Goal: Task Accomplishment & Management: Use online tool/utility

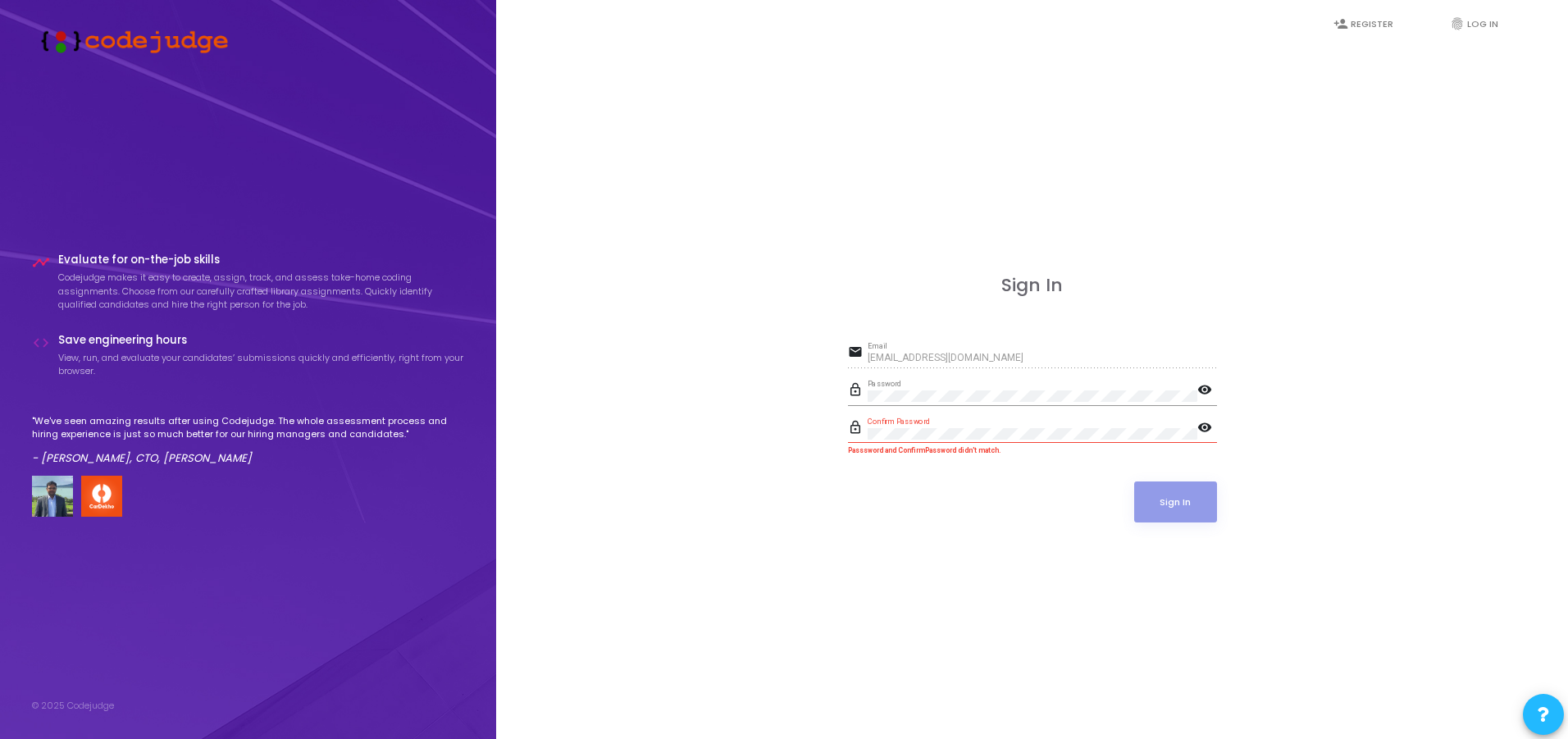
click at [1203, 383] on mat-icon "visibility" at bounding box center [1207, 391] width 20 height 20
click at [1203, 426] on mat-icon "visibility" at bounding box center [1207, 429] width 20 height 20
click at [1172, 505] on button "Sign In" at bounding box center [1176, 501] width 83 height 41
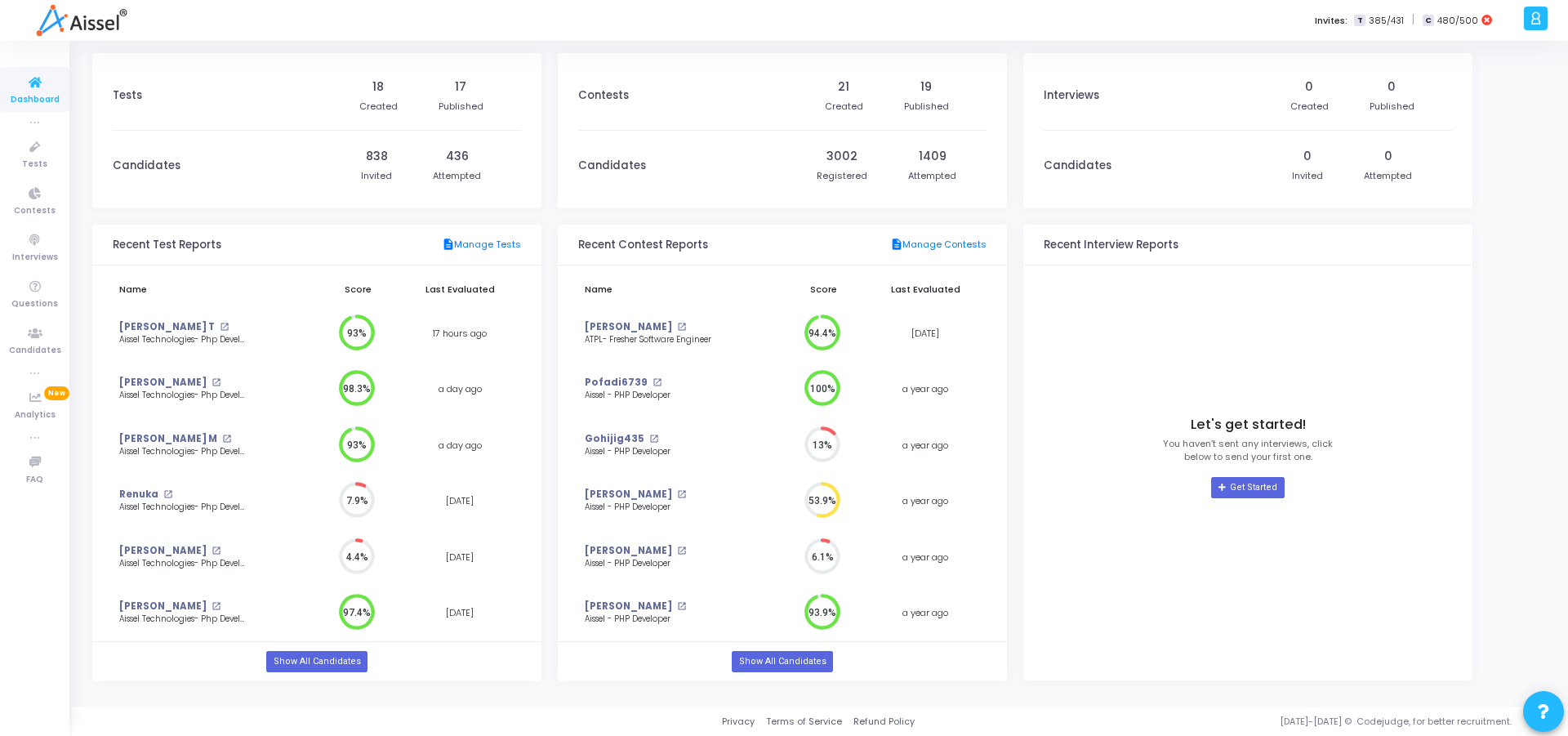
click at [1464, 17] on span "480/500" at bounding box center [1457, 21] width 40 height 14
click at [24, 160] on span "Tests" at bounding box center [35, 165] width 26 height 14
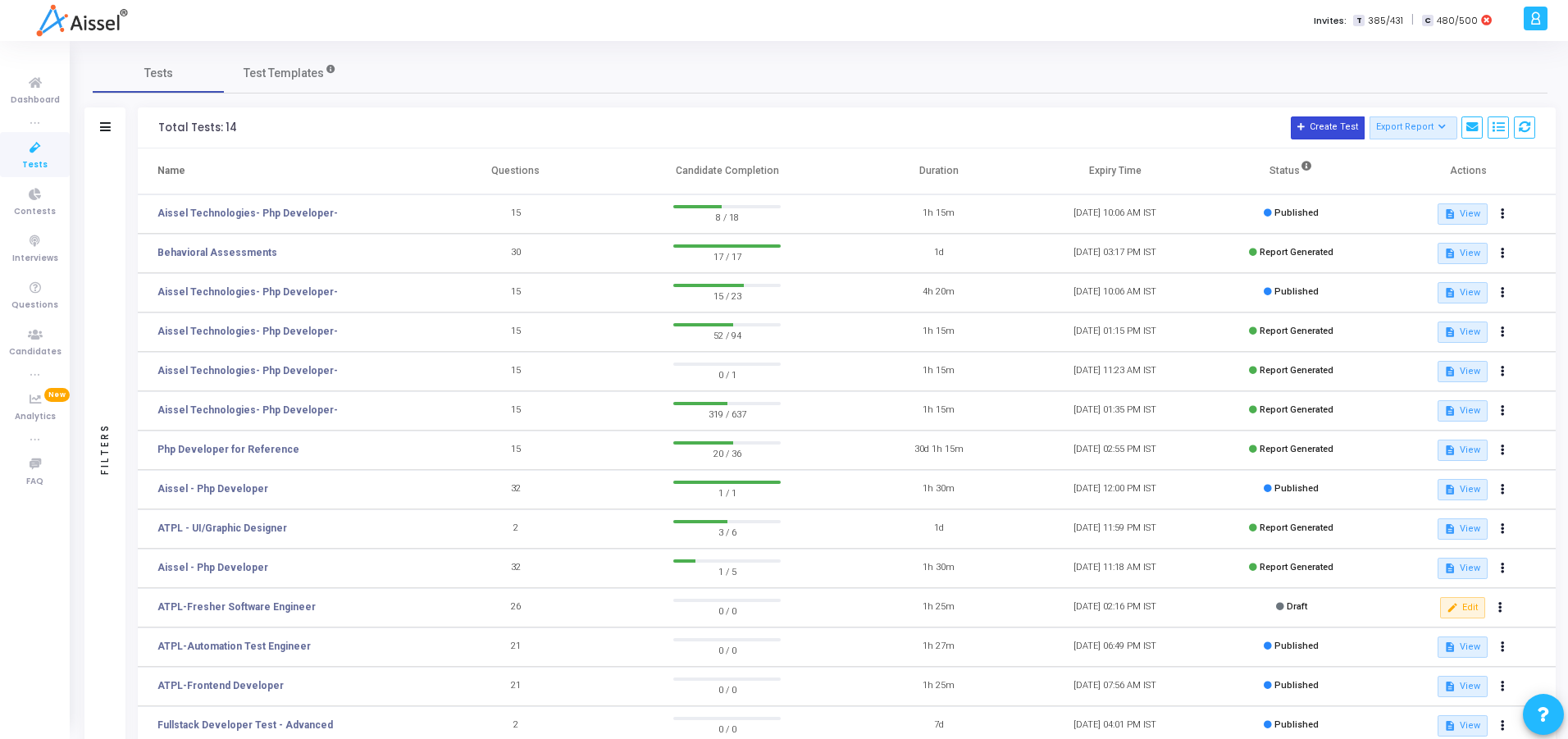
click at [1313, 125] on button "Create Test" at bounding box center [1327, 128] width 73 height 23
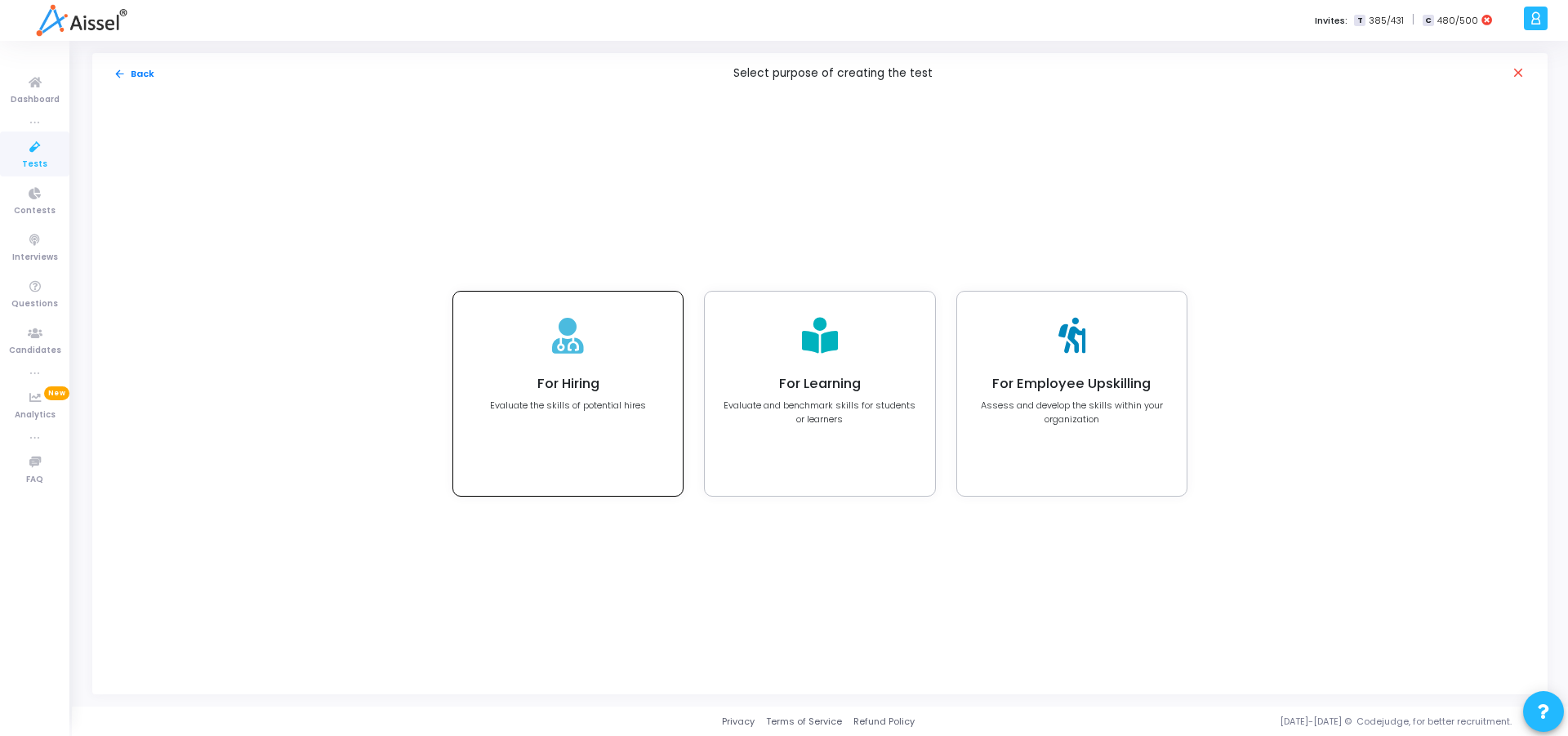
click at [568, 358] on div at bounding box center [568, 336] width 32 height 54
click at [905, 209] on div "For Hiring Evaluate the skills of potential hires For Learning Evaluate and ben…" at bounding box center [820, 394] width 1456 height 600
click at [587, 110] on div "For Hiring Evaluate the skills of potential hires For Learning Evaluate and ben…" at bounding box center [820, 394] width 1456 height 600
